Goal: Find contact information: Find contact information

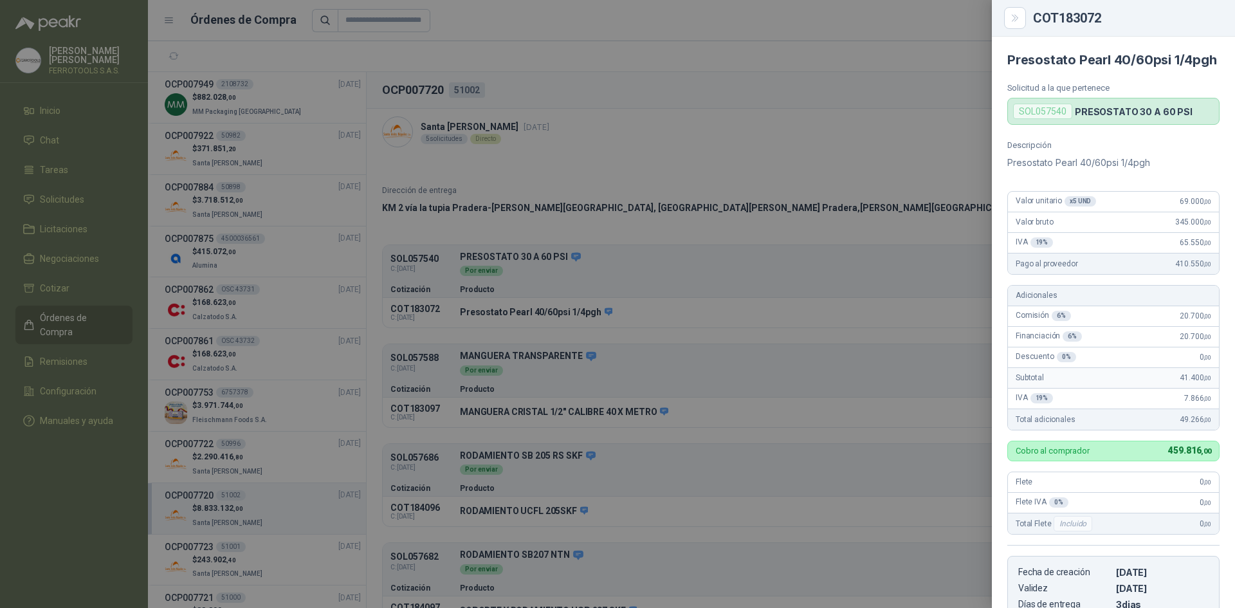
scroll to position [193, 0]
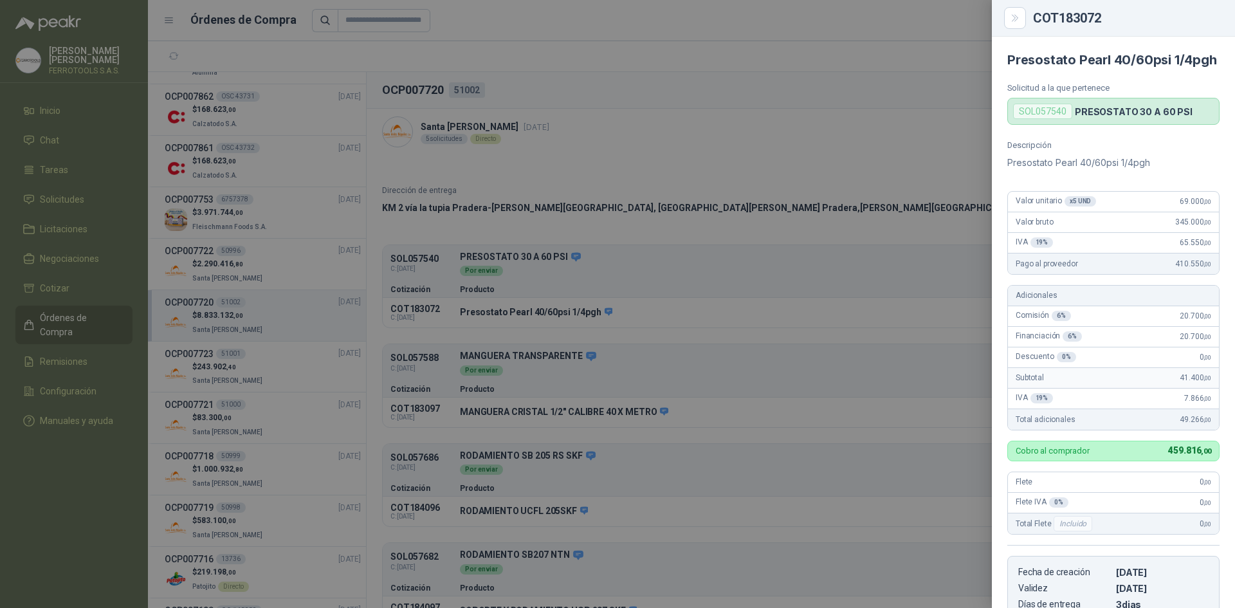
click at [266, 173] on div at bounding box center [617, 304] width 1235 height 608
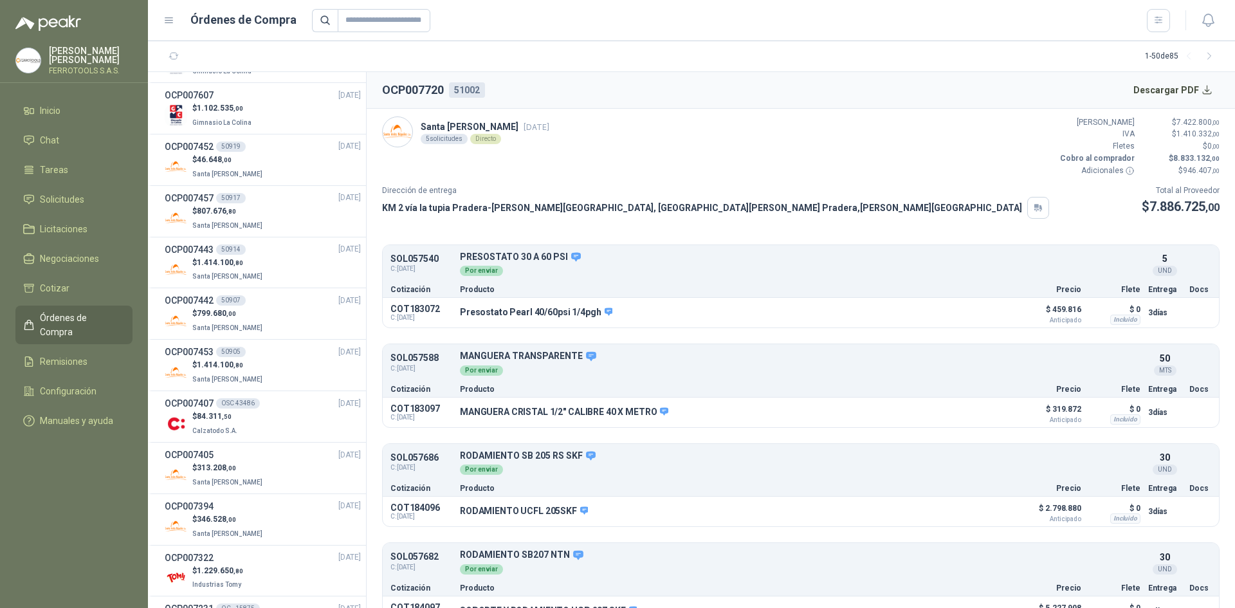
scroll to position [1158, 0]
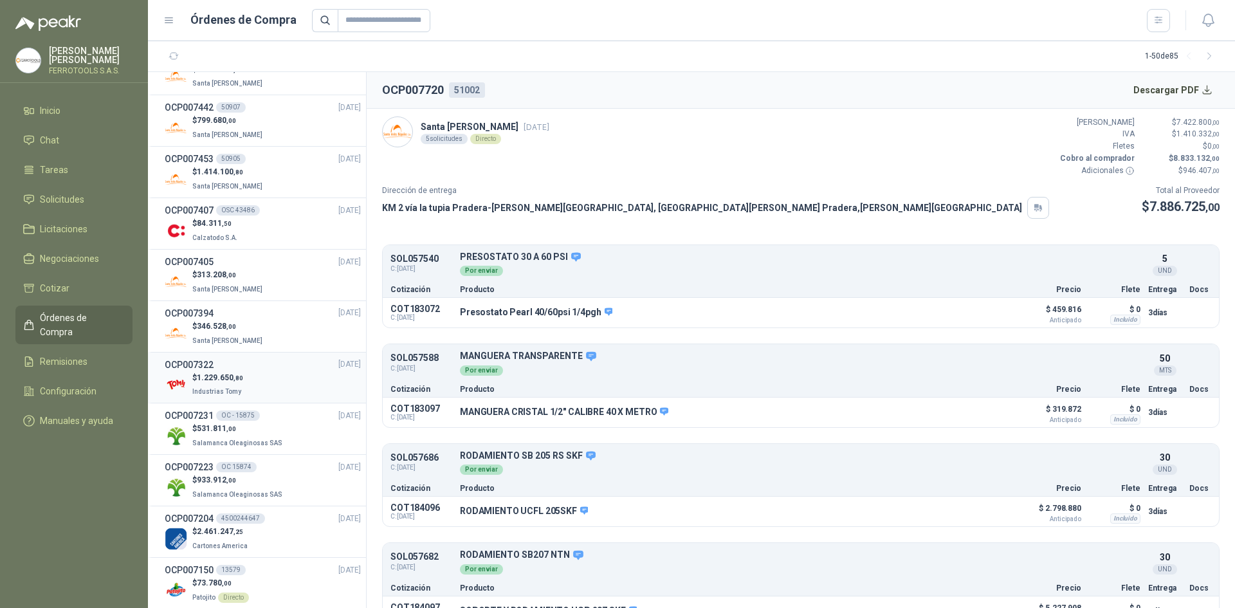
click at [286, 365] on div "OCP007322 [DATE]" at bounding box center [263, 365] width 196 height 14
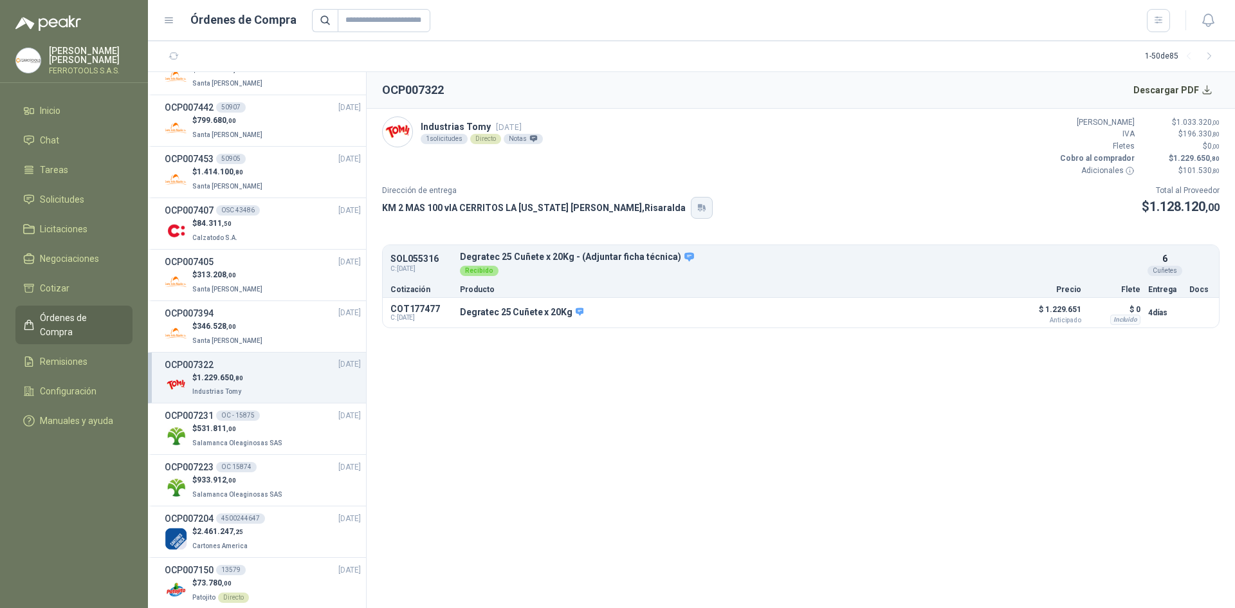
click at [703, 209] on icon "button" at bounding box center [704, 207] width 3 height 5
drag, startPoint x: 683, startPoint y: 419, endPoint x: 742, endPoint y: 417, distance: 58.6
click at [742, 417] on body "[PERSON_NAME] FERROTOOLS S.A.S. Inicio Chat Tareas Solicitudes Licitaciones Neg…" at bounding box center [617, 304] width 1235 height 608
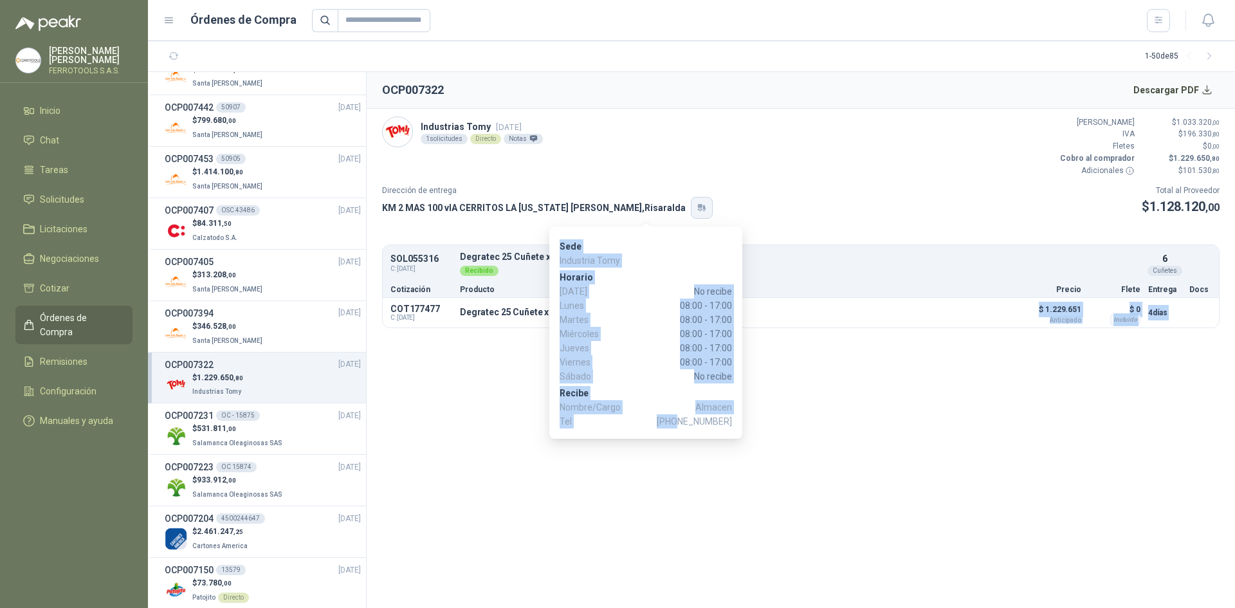
click at [691, 205] on button "button" at bounding box center [702, 208] width 22 height 22
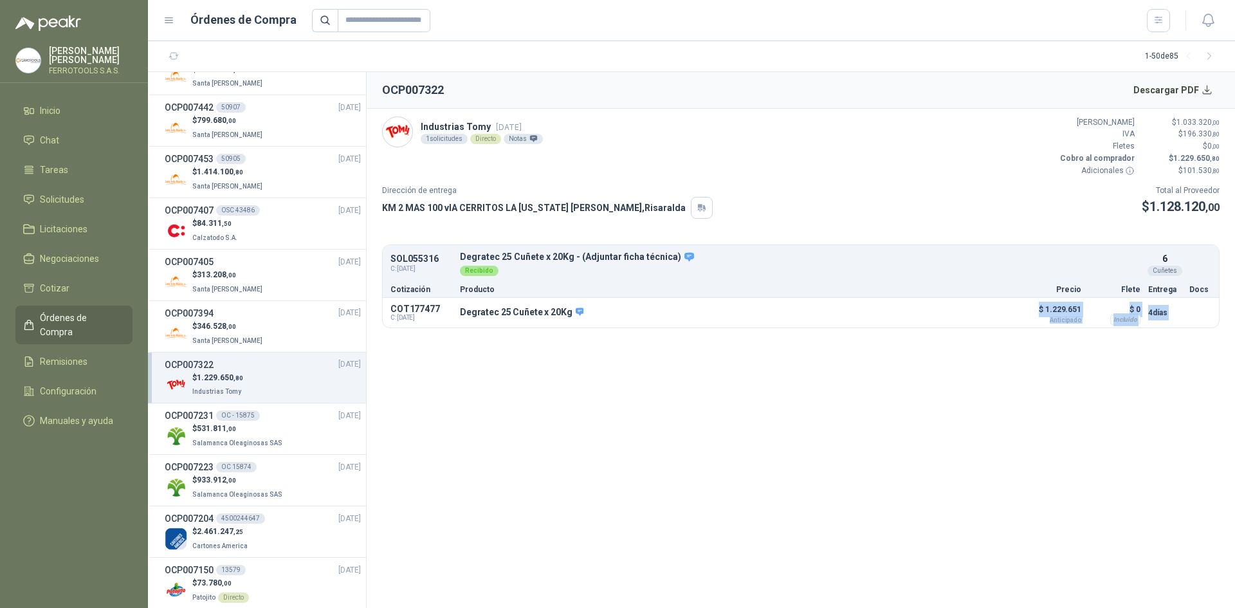
click at [694, 432] on section "OCP007322 Descargar PDF Industrias Tomy [DATE] 1 solicitudes Directo Notas Valo…" at bounding box center [801, 340] width 868 height 536
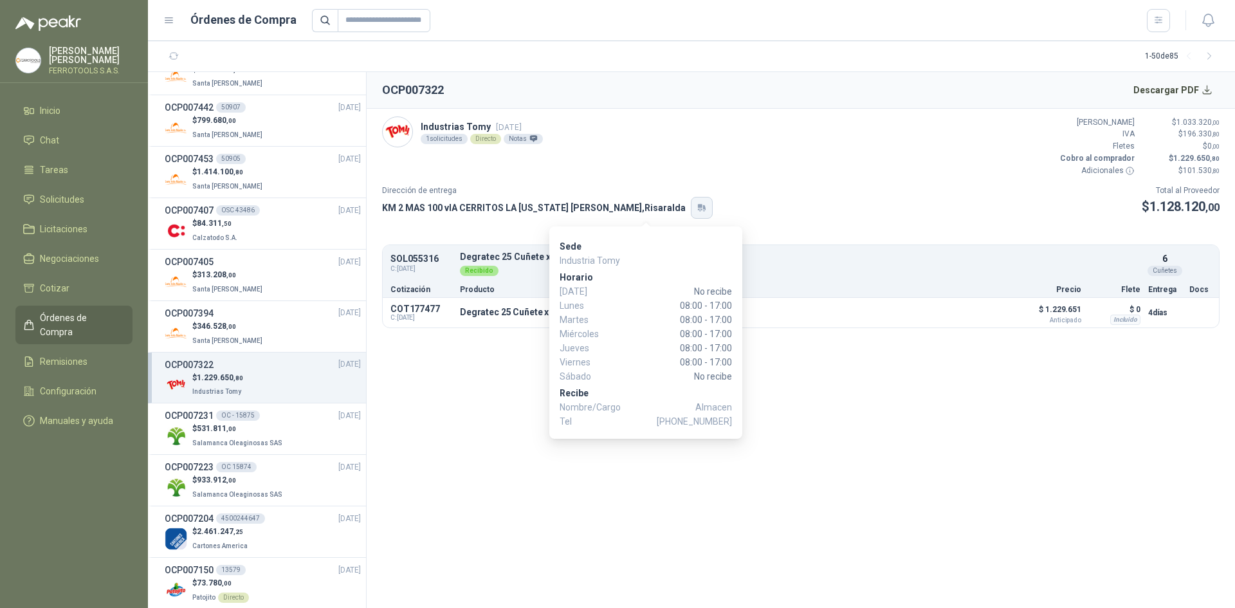
click at [691, 217] on button "button" at bounding box center [702, 208] width 22 height 22
drag, startPoint x: 682, startPoint y: 420, endPoint x: 731, endPoint y: 421, distance: 49.5
click at [731, 421] on span "[PHONE_NUMBER]" at bounding box center [694, 421] width 75 height 14
copy span "3103975009"
